Goal: Task Accomplishment & Management: Use online tool/utility

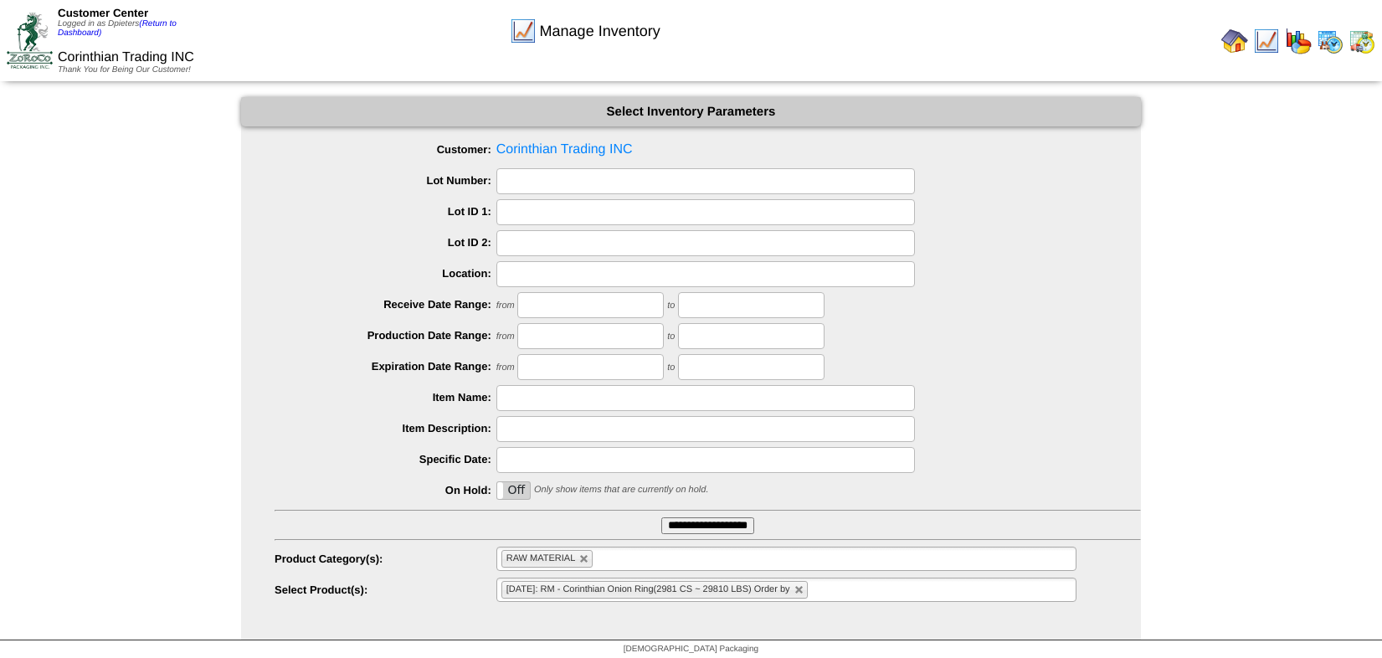
scroll to position [4, 0]
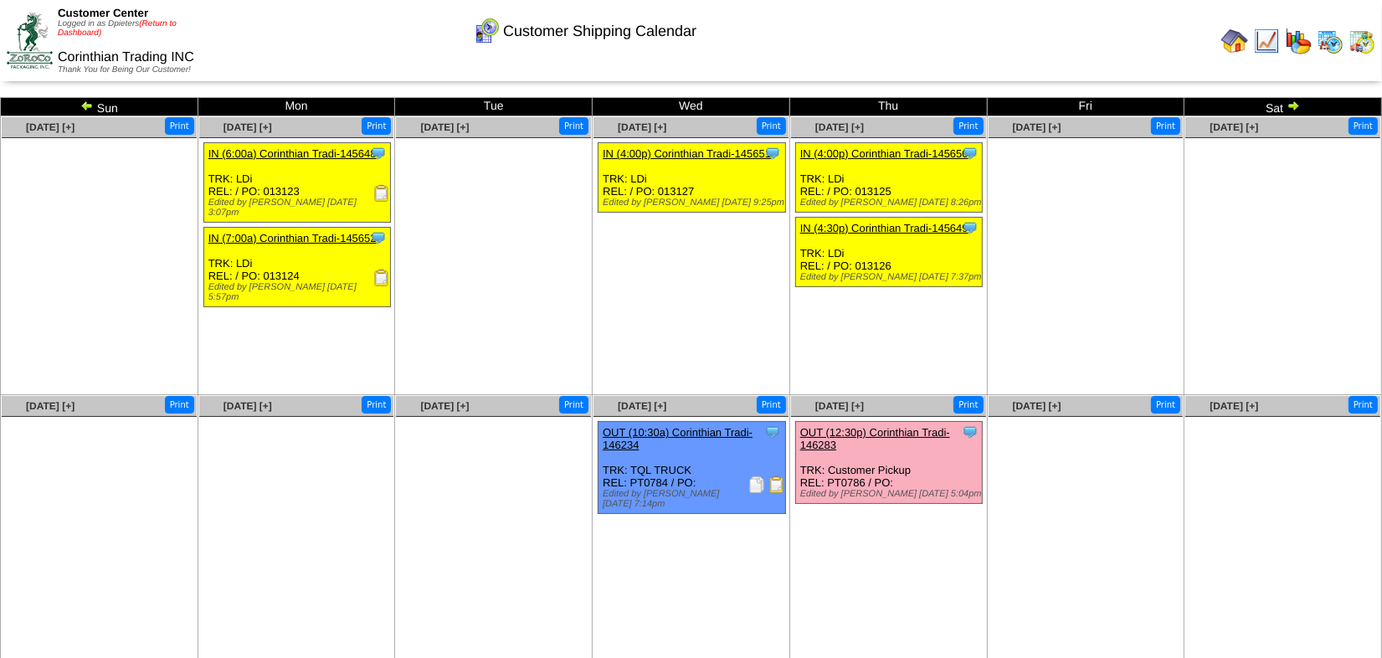
click at [168, 23] on link "(Return to Dashboard)" at bounding box center [117, 28] width 119 height 18
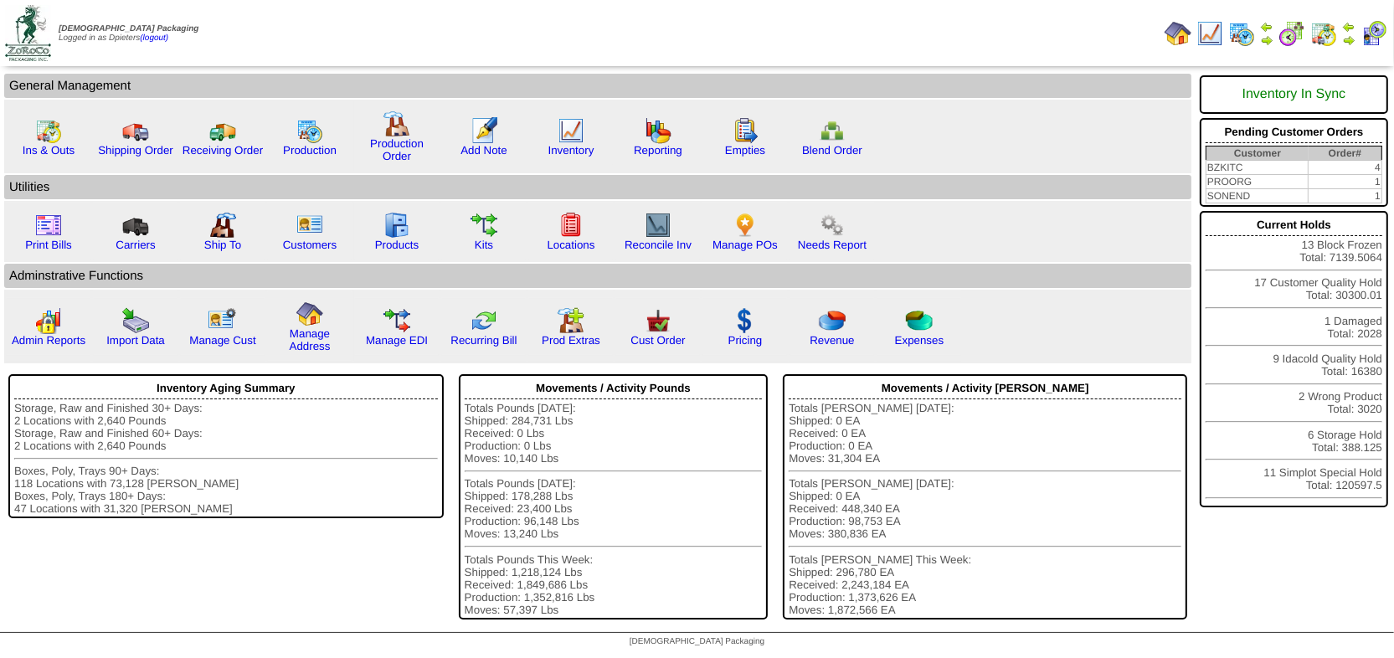
click at [1350, 41] on img at bounding box center [1348, 39] width 13 height 13
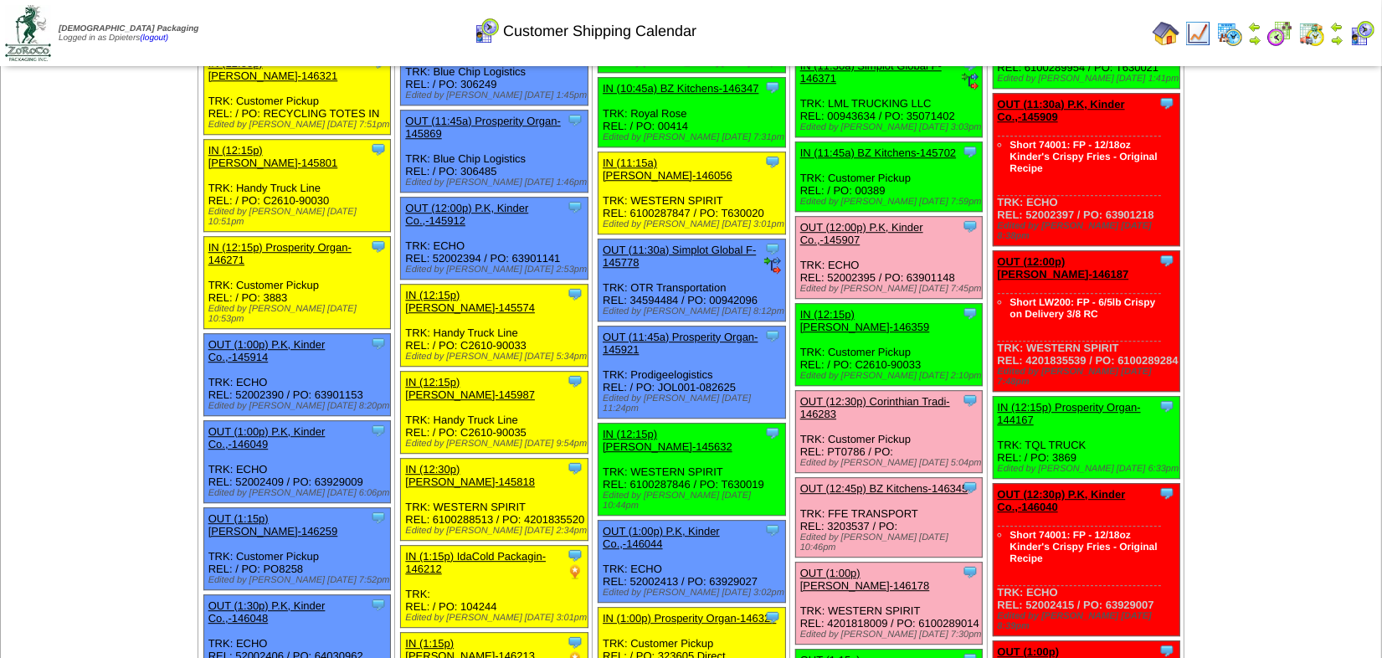
scroll to position [4566, 0]
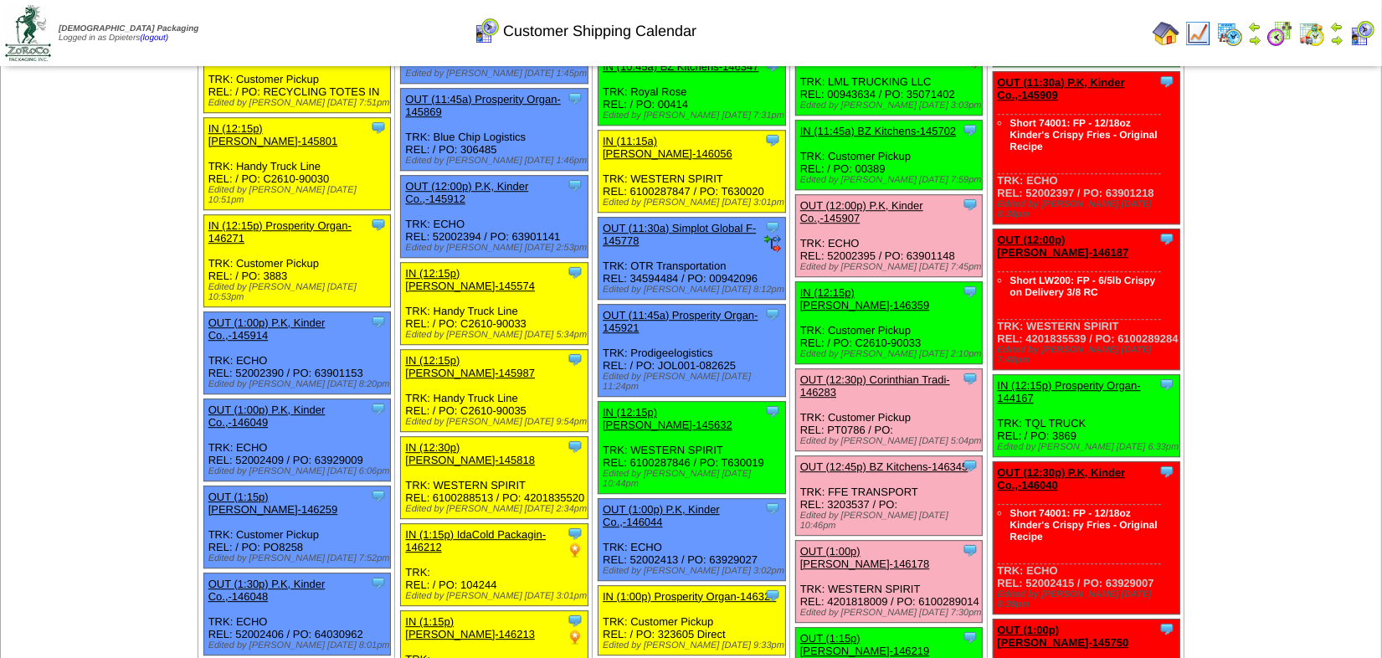
copy div "72698"
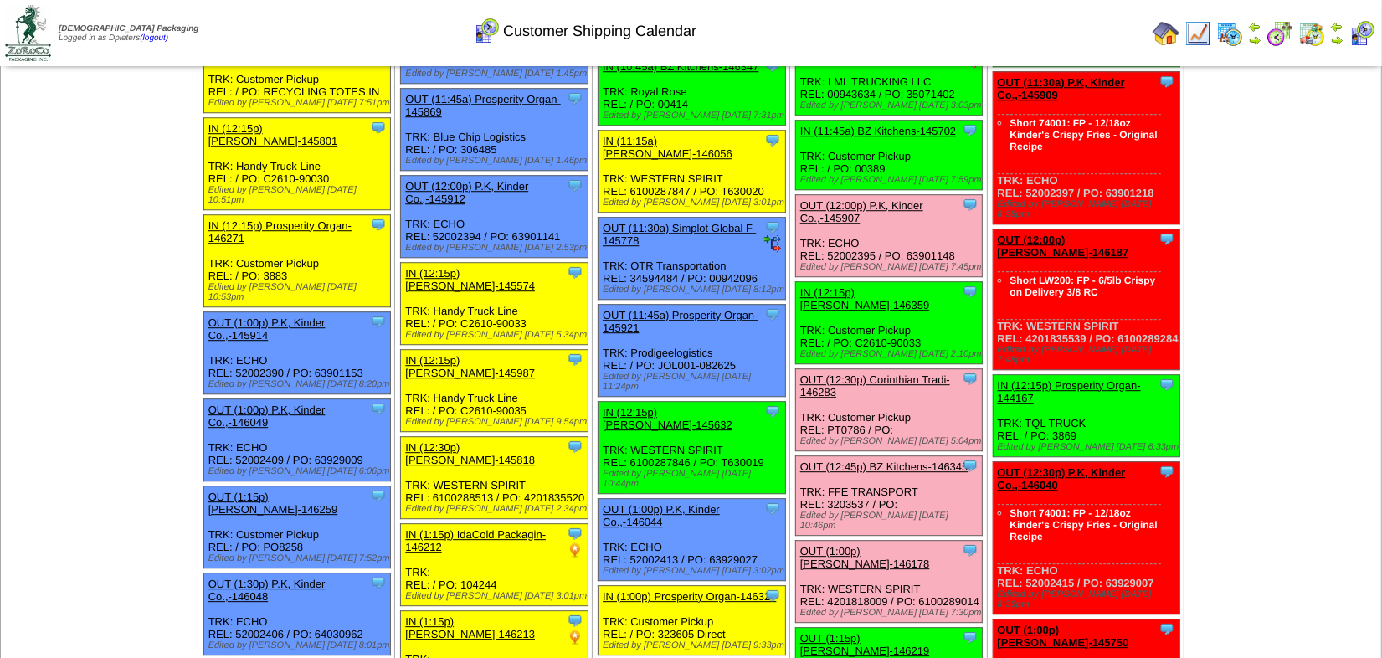
copy div "4059339"
copy div "4059476"
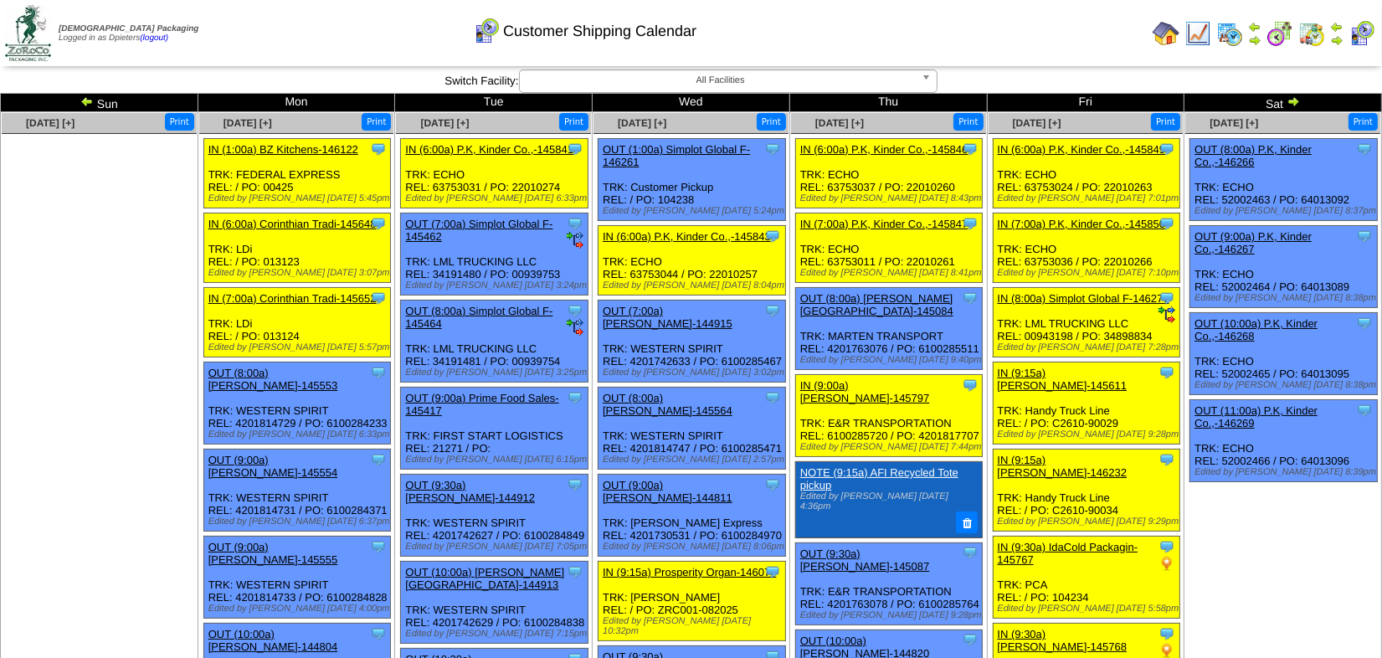
click at [1292, 102] on img at bounding box center [1293, 101] width 13 height 13
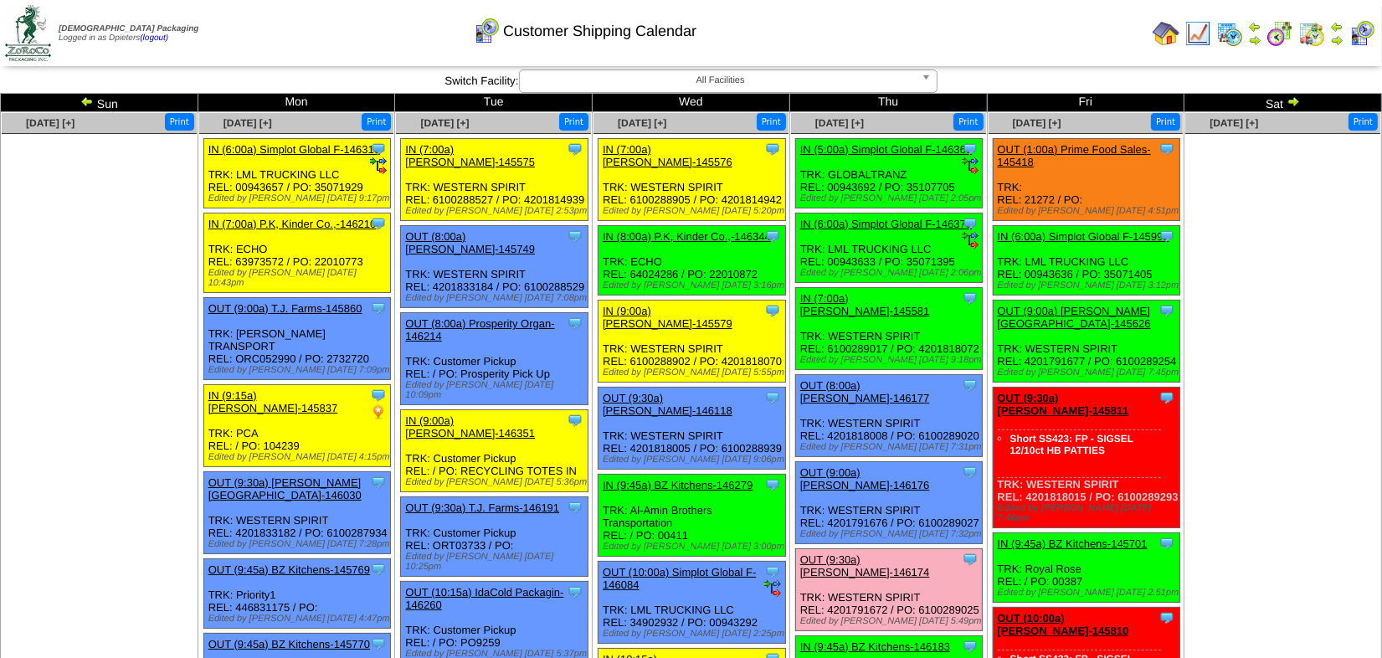
click at [105, 321] on ul at bounding box center [99, 259] width 195 height 251
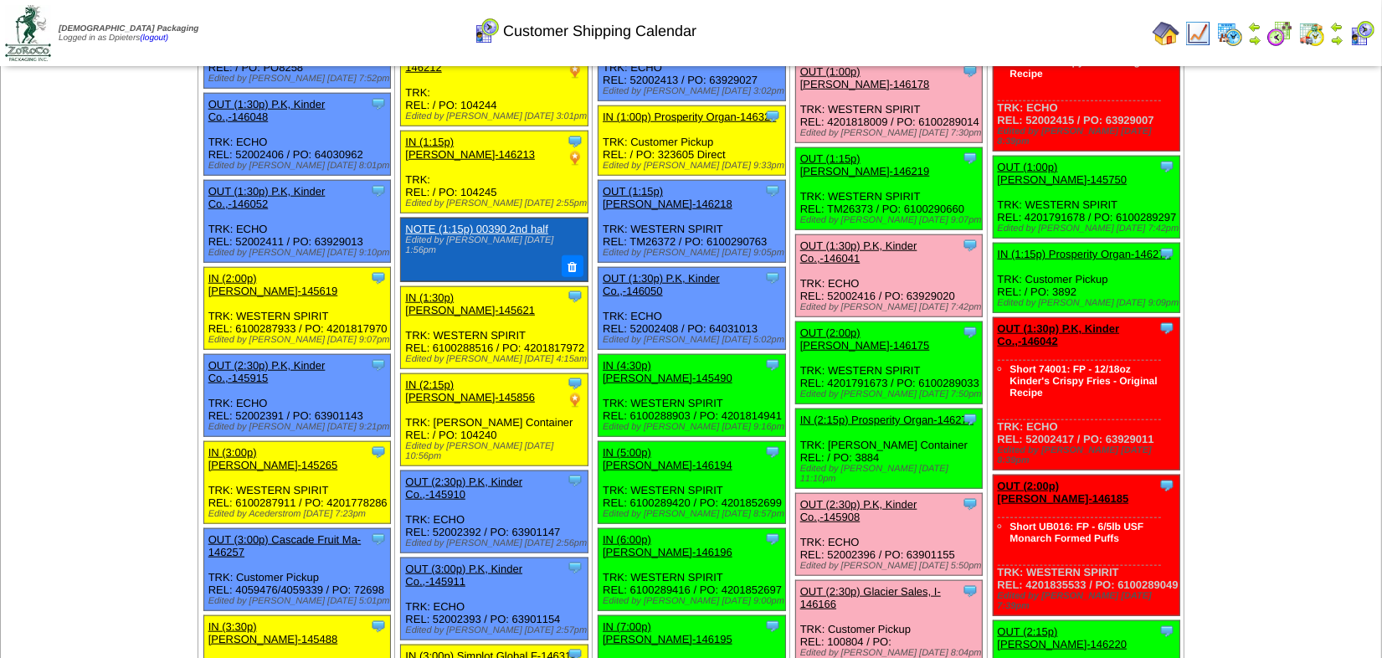
scroll to position [1522, 0]
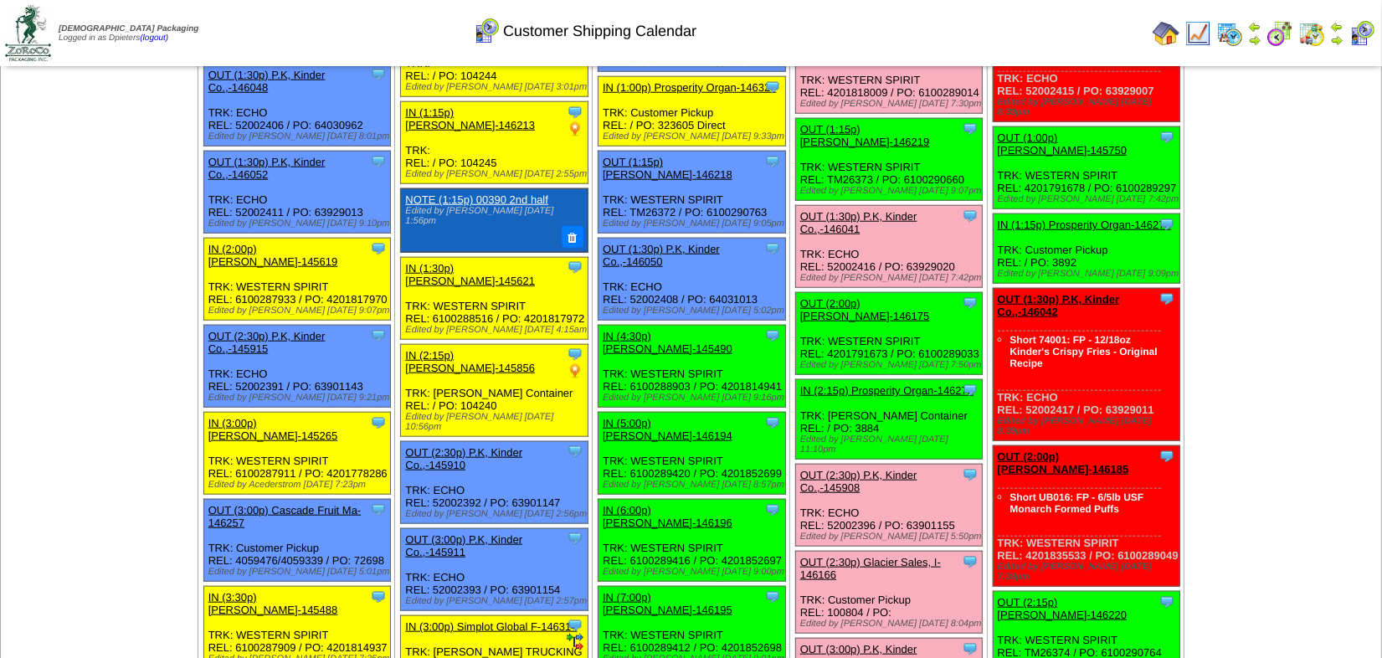
click at [373, 500] on div "Clone Item OUT (3:00p) Cascade Fruit Ma-146257 Cascade Fruit Marketing Inc dba …" at bounding box center [296, 541] width 187 height 82
copy div "72698"
